Goal: Information Seeking & Learning: Find contact information

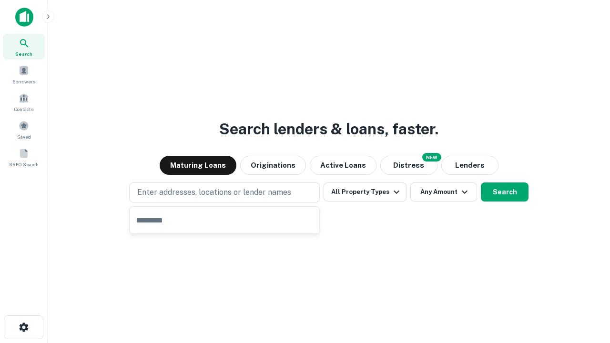
type input "**********"
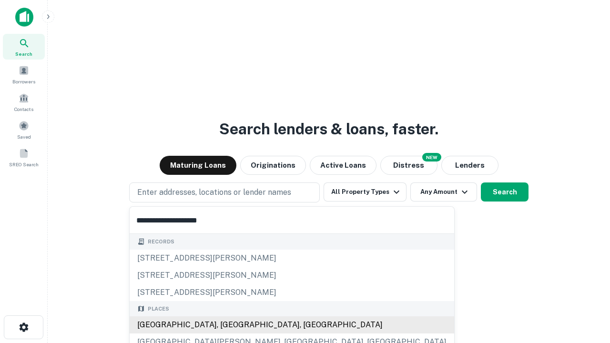
click at [228, 325] on div "Santa Monica, CA, USA" at bounding box center [292, 324] width 324 height 17
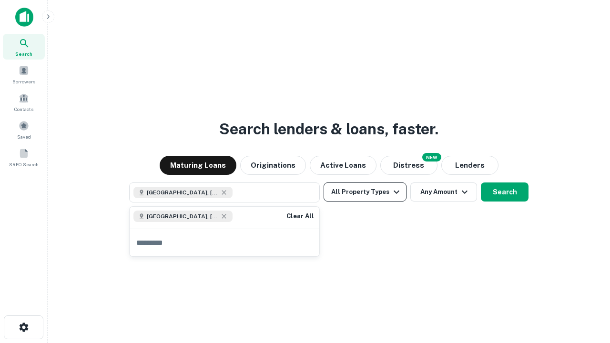
click at [365, 192] on button "All Property Types" at bounding box center [364, 191] width 83 height 19
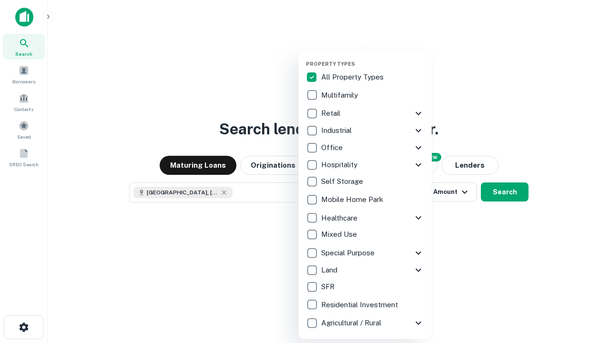
click at [373, 58] on button "button" at bounding box center [372, 58] width 133 height 0
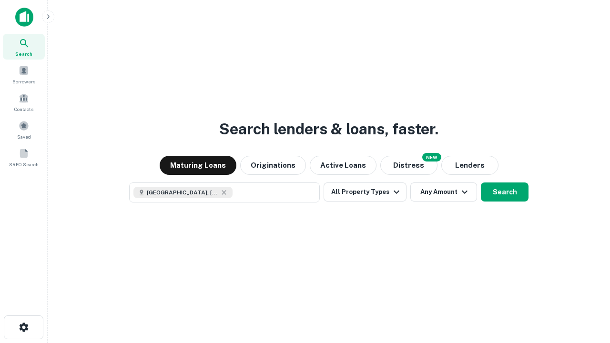
scroll to position [15, 0]
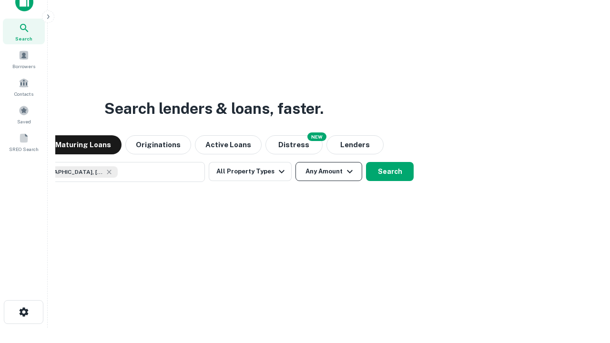
click at [295, 162] on button "Any Amount" at bounding box center [328, 171] width 67 height 19
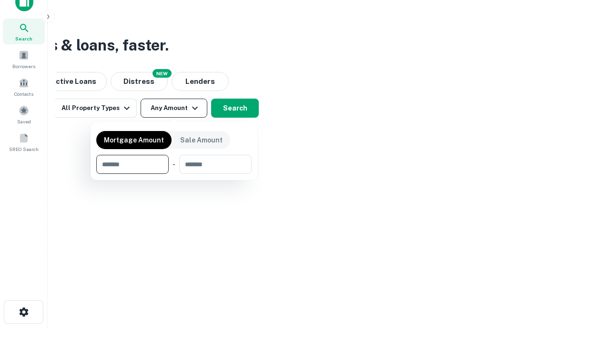
type input "*******"
click at [174, 174] on button "button" at bounding box center [173, 174] width 155 height 0
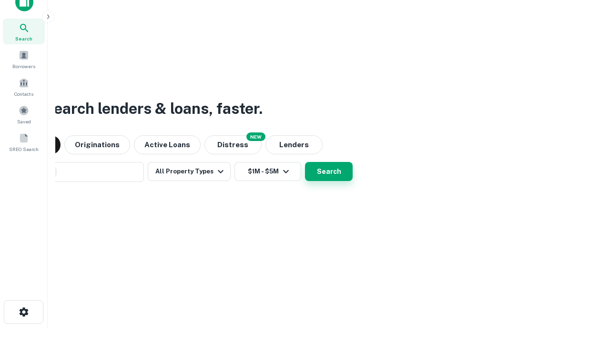
click at [305, 162] on button "Search" at bounding box center [329, 171] width 48 height 19
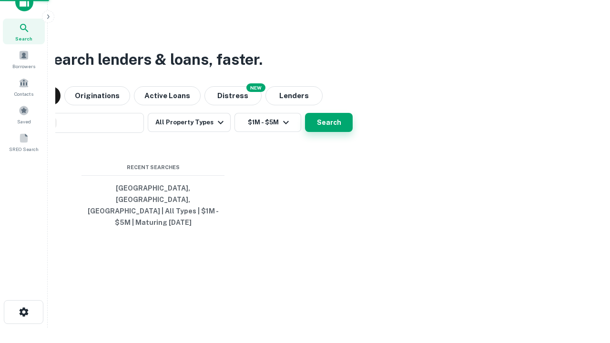
scroll to position [31, 270]
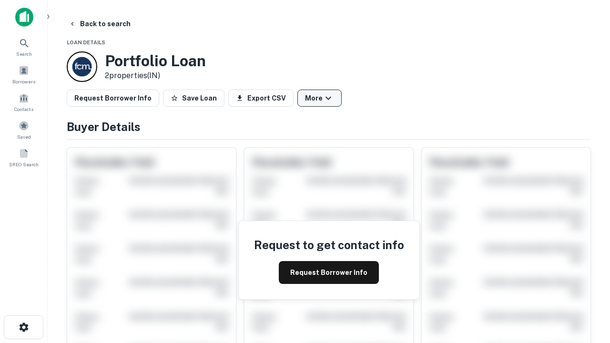
click at [319, 98] on button "More" at bounding box center [319, 98] width 44 height 17
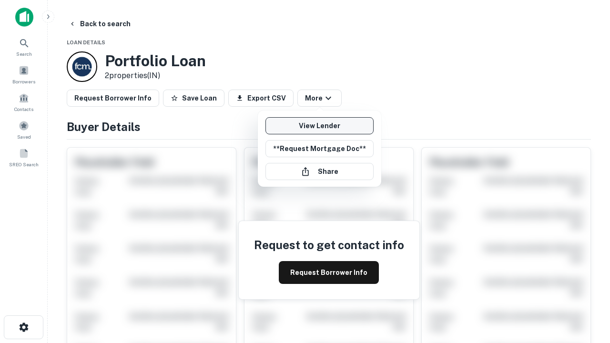
click at [319, 126] on link "View Lender" at bounding box center [319, 125] width 108 height 17
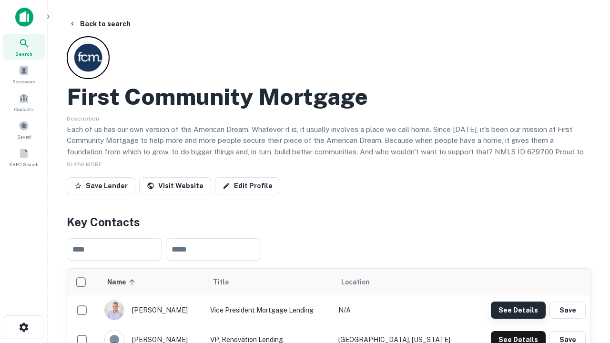
click at [518, 310] on button "See Details" at bounding box center [518, 310] width 55 height 17
click at [23, 327] on icon "button" at bounding box center [23, 327] width 11 height 11
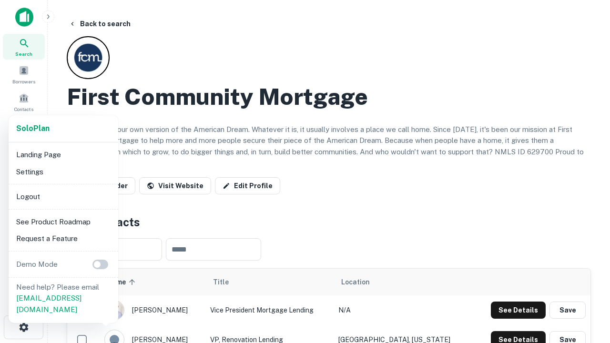
click at [63, 196] on li "Logout" at bounding box center [63, 196] width 102 height 17
